Goal: Entertainment & Leisure: Browse casually

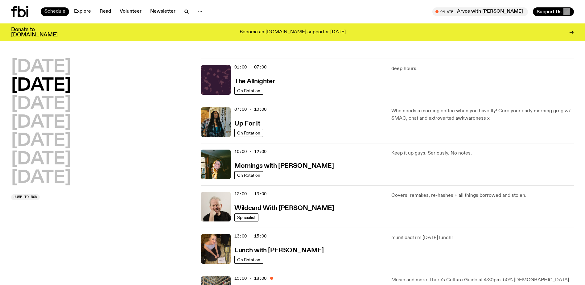
click at [63, 12] on link "Schedule" at bounding box center [55, 11] width 28 height 9
click at [19, 13] on icon at bounding box center [22, 11] width 8 height 11
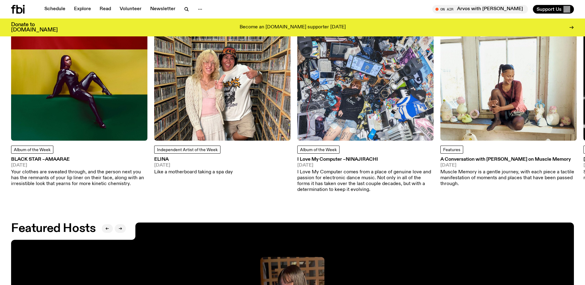
scroll to position [951, 0]
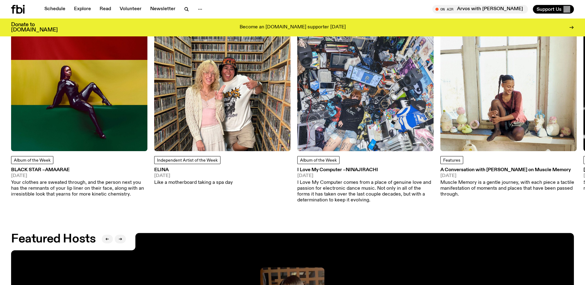
click at [188, 134] on img at bounding box center [222, 83] width 136 height 136
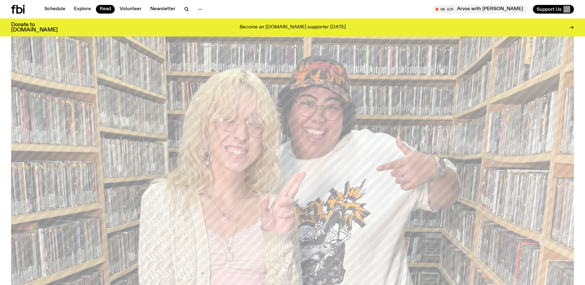
scroll to position [304, 0]
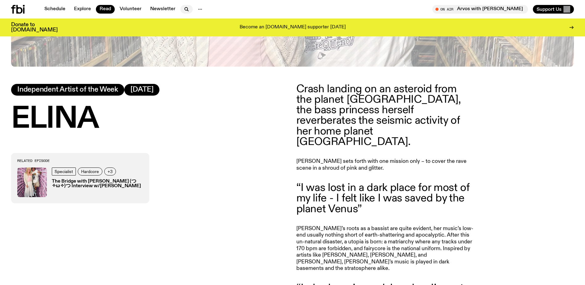
click at [185, 6] on icon "button" at bounding box center [186, 9] width 7 height 7
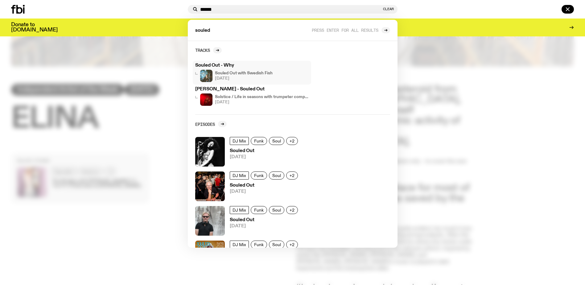
type input "******"
click at [233, 63] on h3 "Souled Out - Why" at bounding box center [251, 65] width 113 height 5
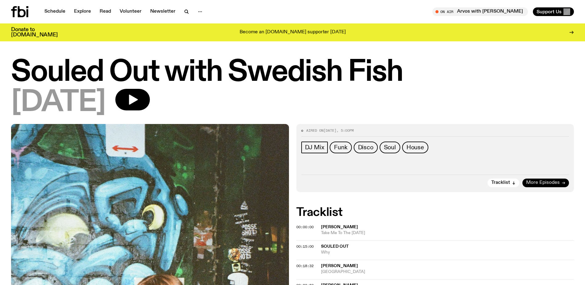
click at [539, 184] on span "More Episodes" at bounding box center [543, 182] width 34 height 5
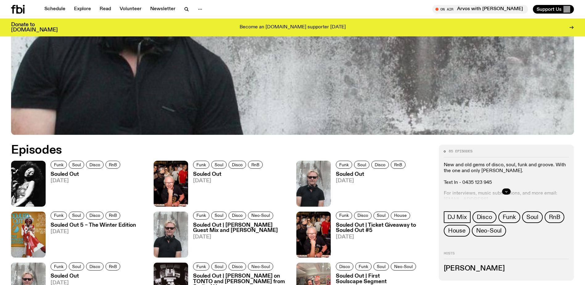
scroll to position [336, 0]
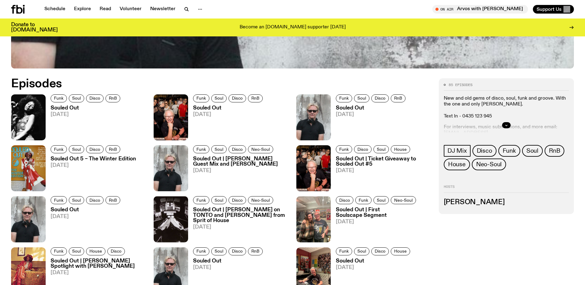
drag, startPoint x: 525, startPoint y: 127, endPoint x: 514, endPoint y: 127, distance: 10.8
click at [523, 127] on div at bounding box center [506, 125] width 125 height 20
click at [509, 127] on button "button" at bounding box center [506, 125] width 9 height 6
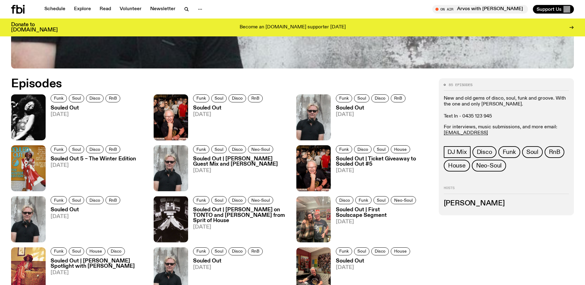
drag, startPoint x: 464, startPoint y: 134, endPoint x: 495, endPoint y: 110, distance: 38.6
click at [493, 109] on p "New and old gems of disco, soul, funk and groove. With the one and only [PERSON…" at bounding box center [506, 108] width 125 height 24
click at [472, 11] on span "Tune in live" at bounding box center [482, 9] width 86 height 5
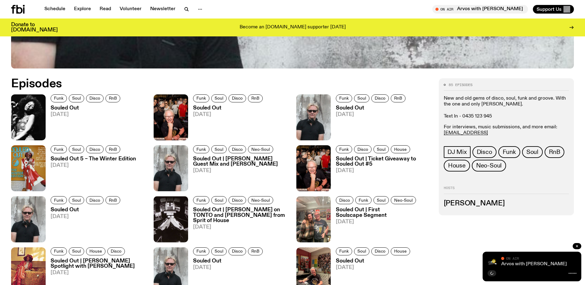
click at [534, 264] on link "Arvos with [PERSON_NAME]" at bounding box center [534, 263] width 66 height 5
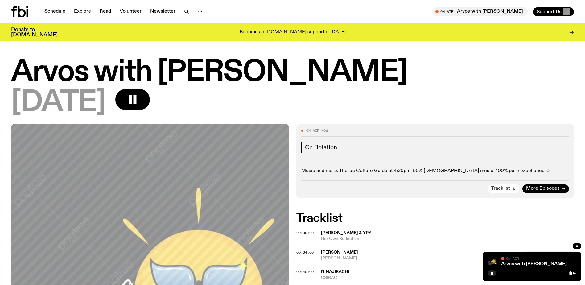
click at [496, 190] on span "Tracklist" at bounding box center [500, 188] width 19 height 5
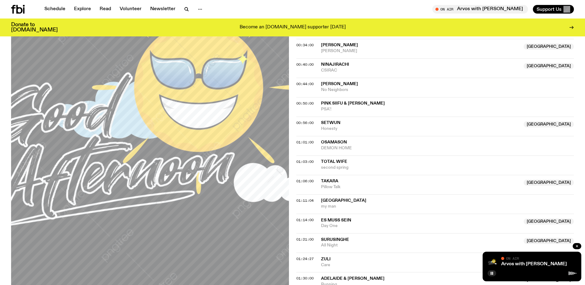
scroll to position [325, 0]
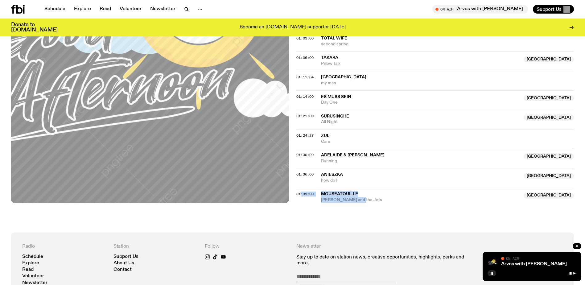
drag, startPoint x: 359, startPoint y: 202, endPoint x: 301, endPoint y: 202, distance: 57.3
click at [301, 202] on div "01:39:00 Mouseatouille Australia [PERSON_NAME] and the Jets Australia" at bounding box center [435, 195] width 278 height 15
drag, startPoint x: 301, startPoint y: 202, endPoint x: 345, endPoint y: 203, distance: 43.2
click at [345, 203] on div "On Air Now On Rotation Music and more. There's Culture Guide at 4:30pm. 50% Aus…" at bounding box center [292, 12] width 585 height 439
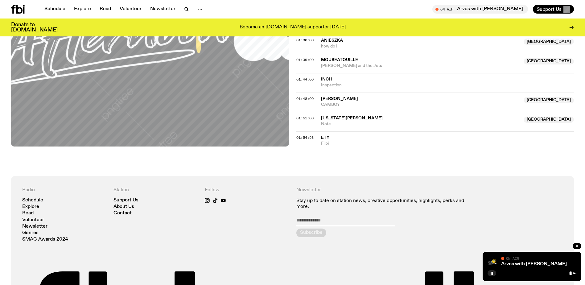
scroll to position [449, 0]
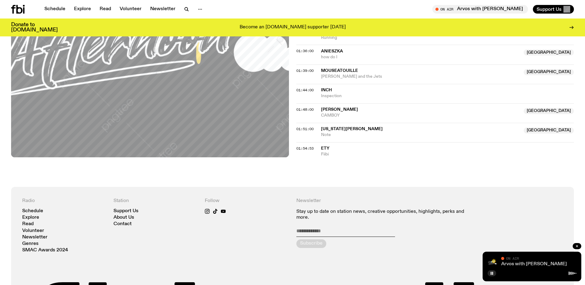
click at [523, 264] on link "Arvos with [PERSON_NAME]" at bounding box center [534, 263] width 66 height 5
click at [516, 260] on span "On Air" at bounding box center [512, 258] width 13 height 4
click at [517, 264] on link "Arvos with [PERSON_NAME]" at bounding box center [534, 263] width 66 height 5
drag, startPoint x: 332, startPoint y: 154, endPoint x: 317, endPoint y: 147, distance: 16.1
click at [317, 147] on div "01:54:53 Ety Fiibi" at bounding box center [435, 149] width 278 height 15
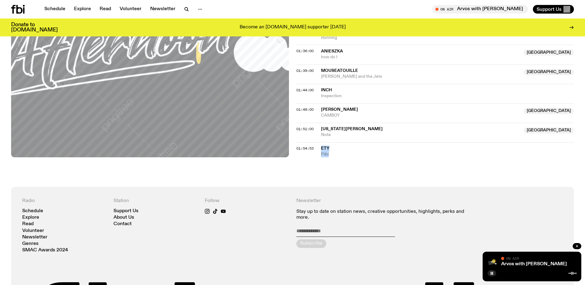
drag, startPoint x: 317, startPoint y: 147, endPoint x: 319, endPoint y: 161, distance: 14.0
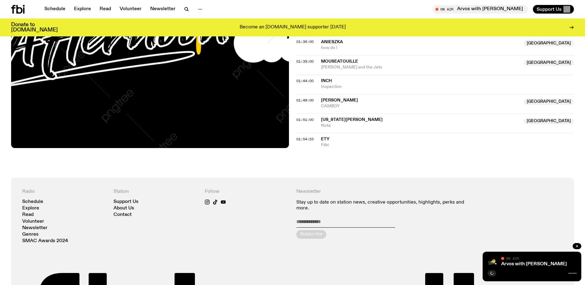
scroll to position [458, 0]
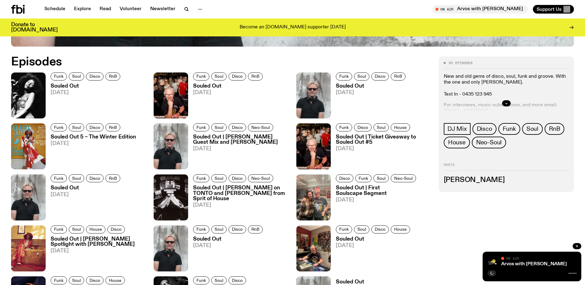
scroll to position [366, 0]
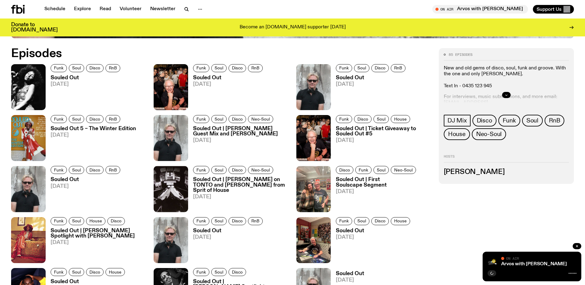
click at [510, 96] on div at bounding box center [506, 95] width 125 height 20
click at [507, 94] on icon "button" at bounding box center [506, 95] width 4 height 4
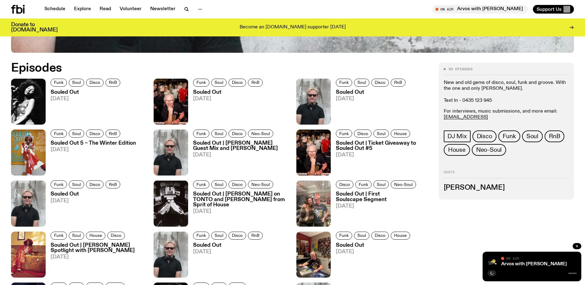
scroll to position [304, 0]
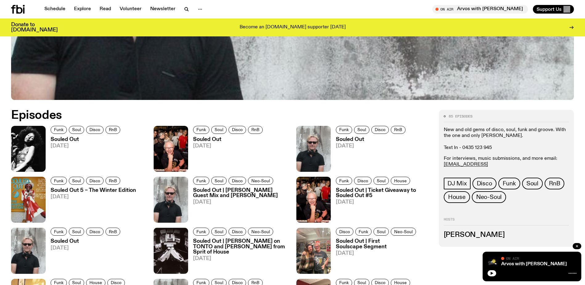
click at [71, 139] on h3 "Souled Out" at bounding box center [87, 139] width 72 height 5
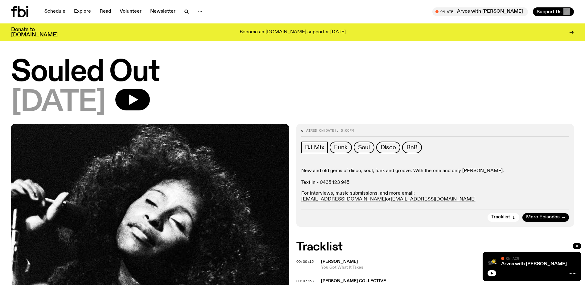
click at [61, 4] on div "Schedule Explore Read Volunteer Newsletter On Air Arvos with Lindsay Tune in li…" at bounding box center [292, 11] width 585 height 23
click at [59, 14] on link "Schedule" at bounding box center [55, 11] width 28 height 9
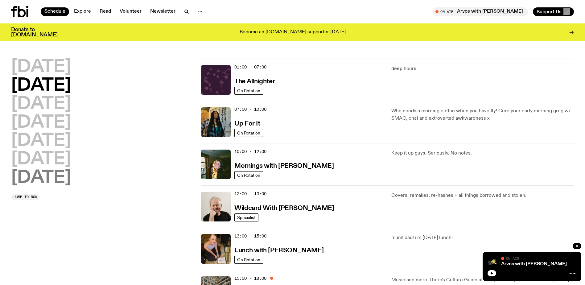
click at [46, 176] on h2 "[DATE]" at bounding box center [41, 177] width 60 height 17
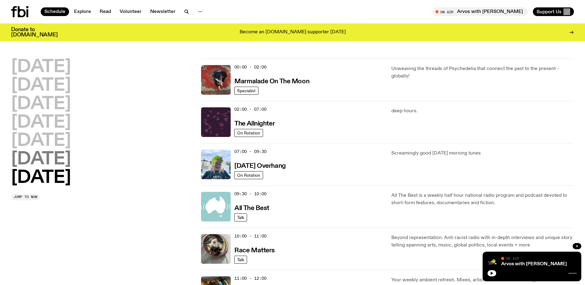
click at [52, 166] on h2 "[DATE]" at bounding box center [41, 159] width 60 height 17
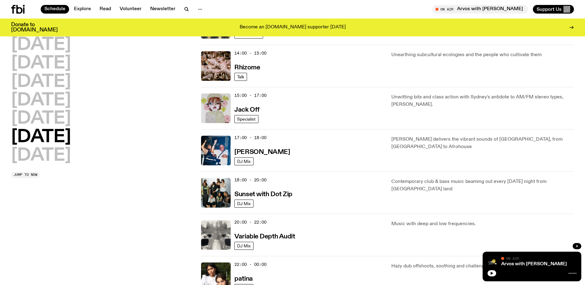
scroll to position [233, 0]
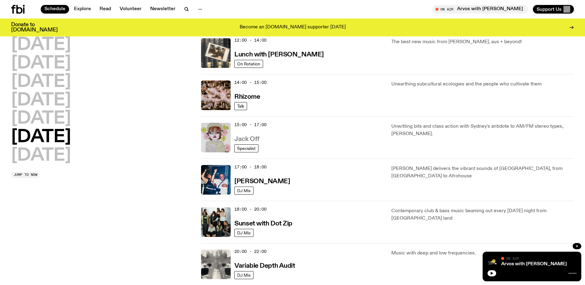
click at [245, 139] on h3 "Jack Off" at bounding box center [246, 139] width 25 height 6
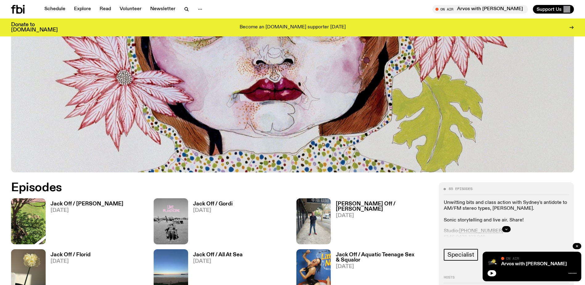
scroll to position [243, 0]
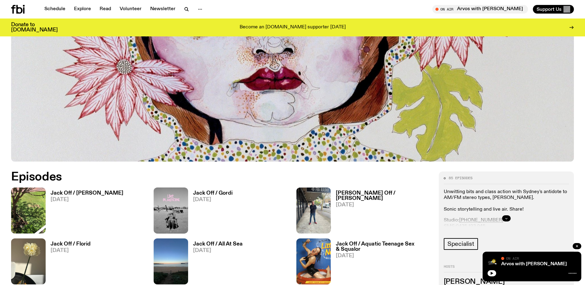
click at [505, 217] on icon "button" at bounding box center [506, 218] width 4 height 4
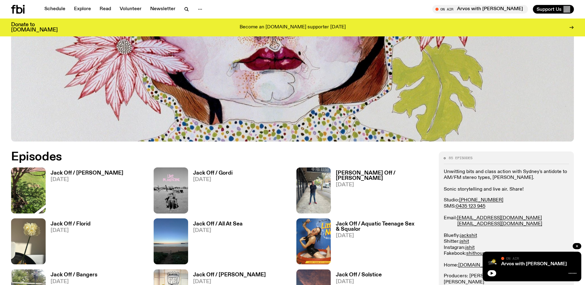
scroll to position [273, 0]
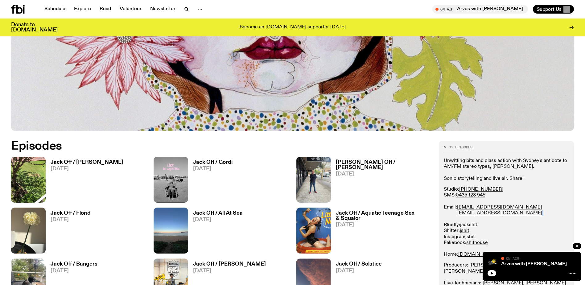
drag, startPoint x: 512, startPoint y: 213, endPoint x: 490, endPoint y: 215, distance: 21.7
click at [490, 215] on p "Studio: (02) 9030 6945 SMS: 0435 123 945 Email: studio@fbiradio.com jackshit@fb…" at bounding box center [506, 221] width 125 height 71
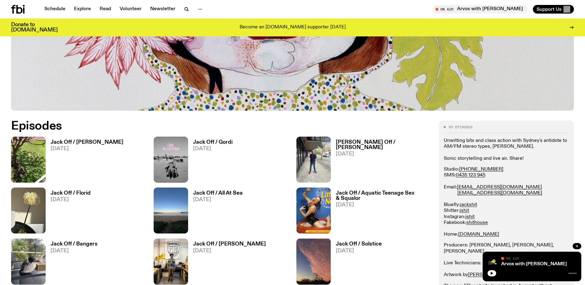
scroll to position [304, 0]
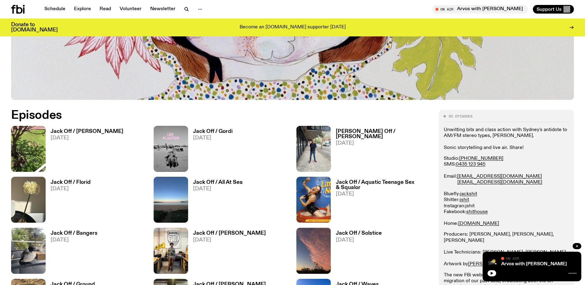
click at [472, 205] on link "jshit" at bounding box center [469, 205] width 9 height 5
